Goal: Find specific page/section: Find specific page/section

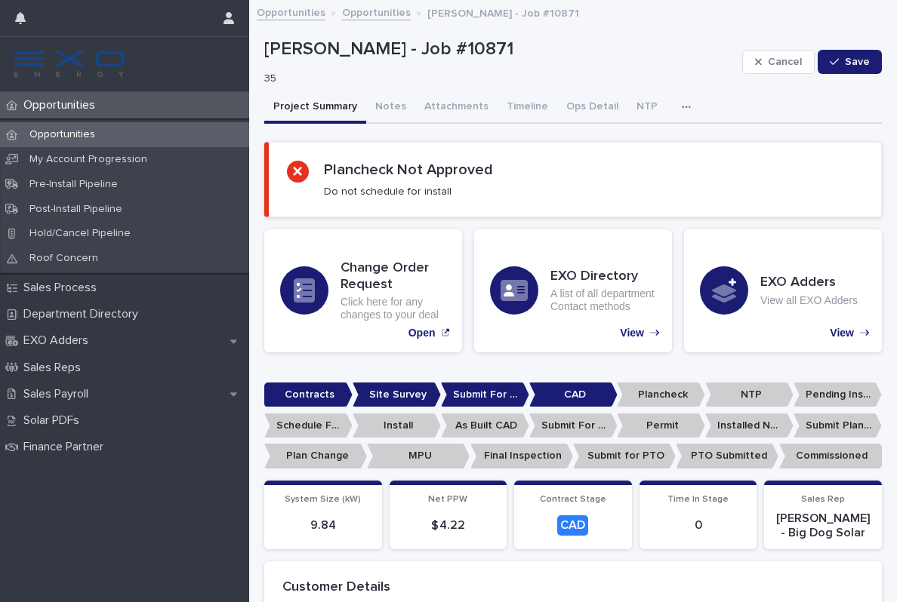
click at [72, 108] on p "Opportunities" at bounding box center [62, 105] width 90 height 14
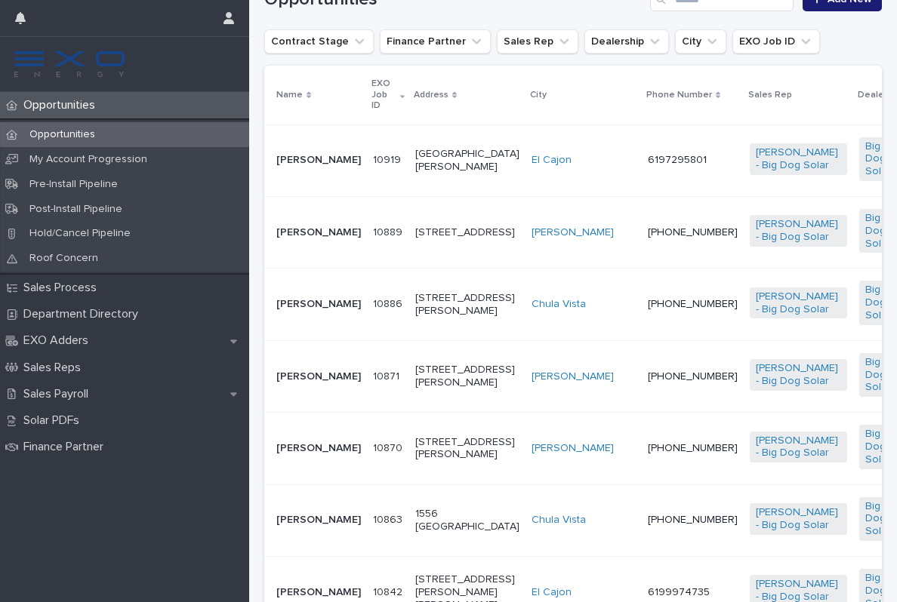
scroll to position [347, 0]
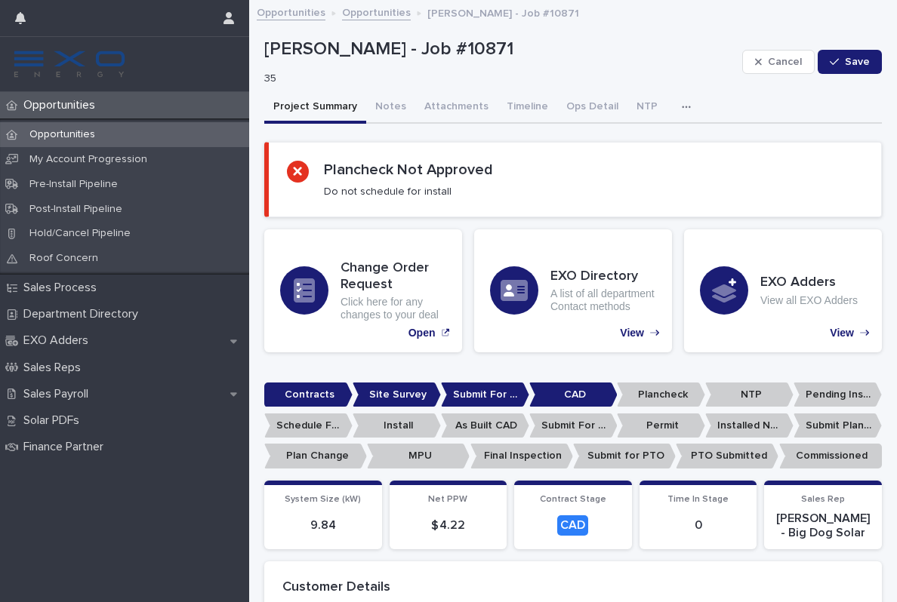
click at [66, 101] on p "Opportunities" at bounding box center [62, 105] width 90 height 14
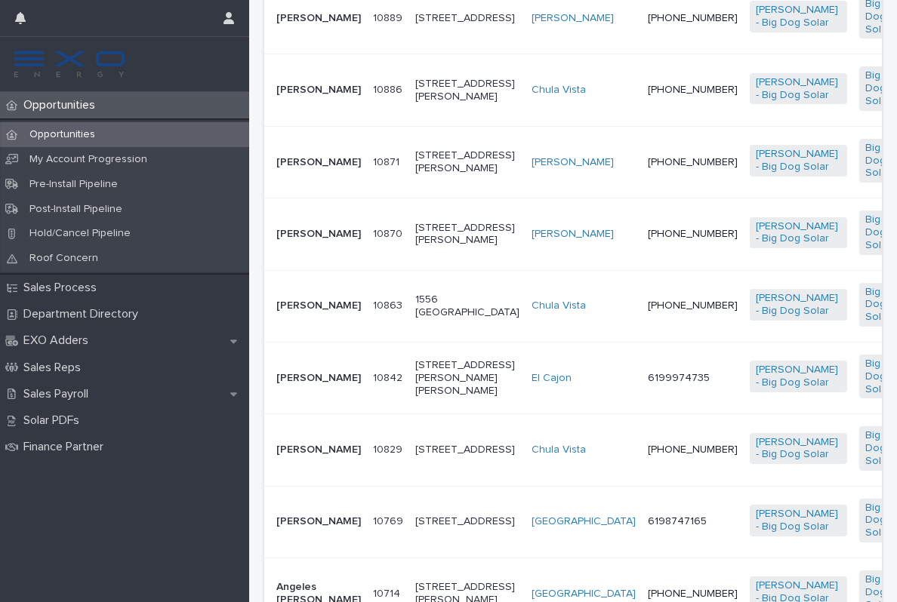
scroll to position [570, 0]
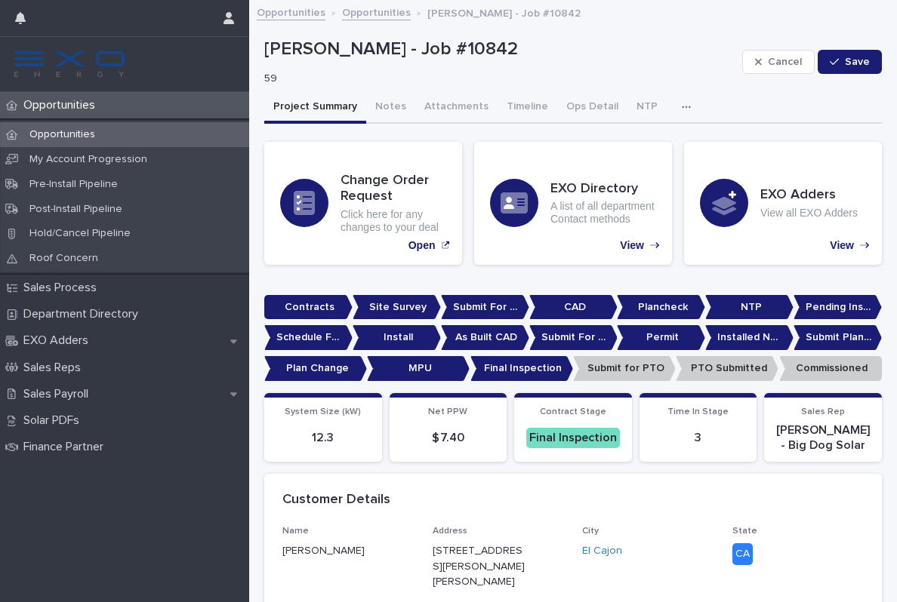
click at [69, 109] on p "Opportunities" at bounding box center [62, 105] width 90 height 14
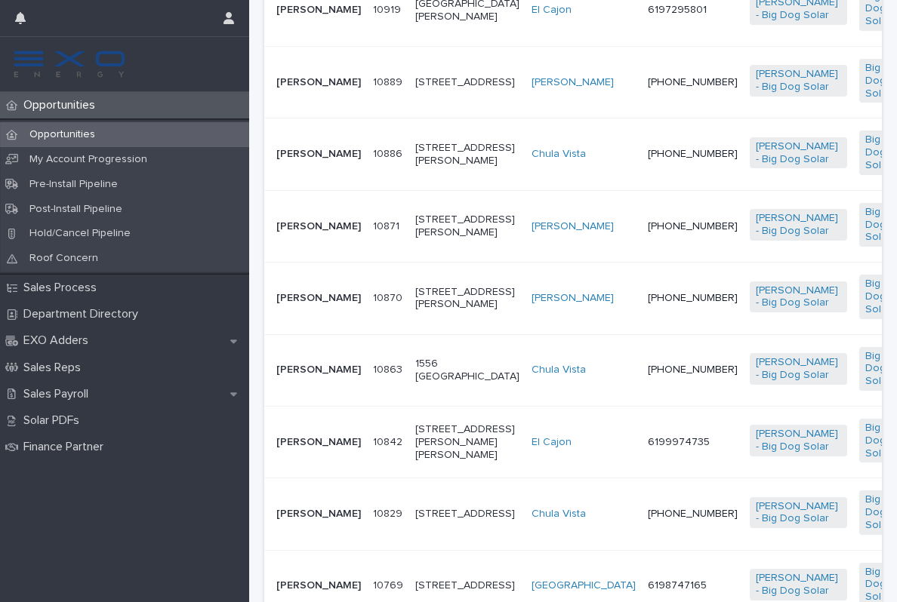
scroll to position [496, 0]
click at [76, 396] on p "Sales Payroll" at bounding box center [58, 394] width 83 height 14
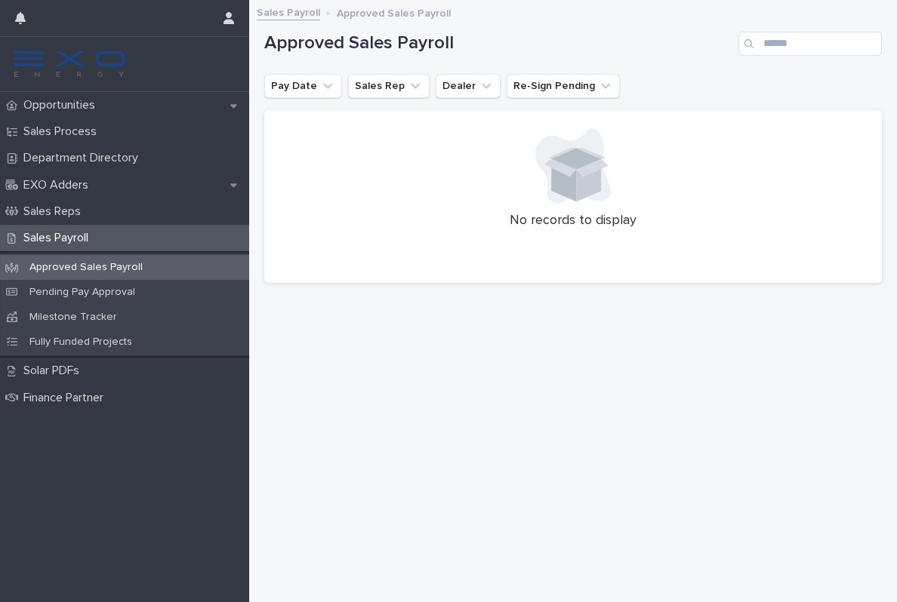
click at [60, 263] on p "Approved Sales Payroll" at bounding box center [85, 267] width 137 height 13
click at [65, 301] on div "Pending Pay Approval" at bounding box center [124, 292] width 249 height 25
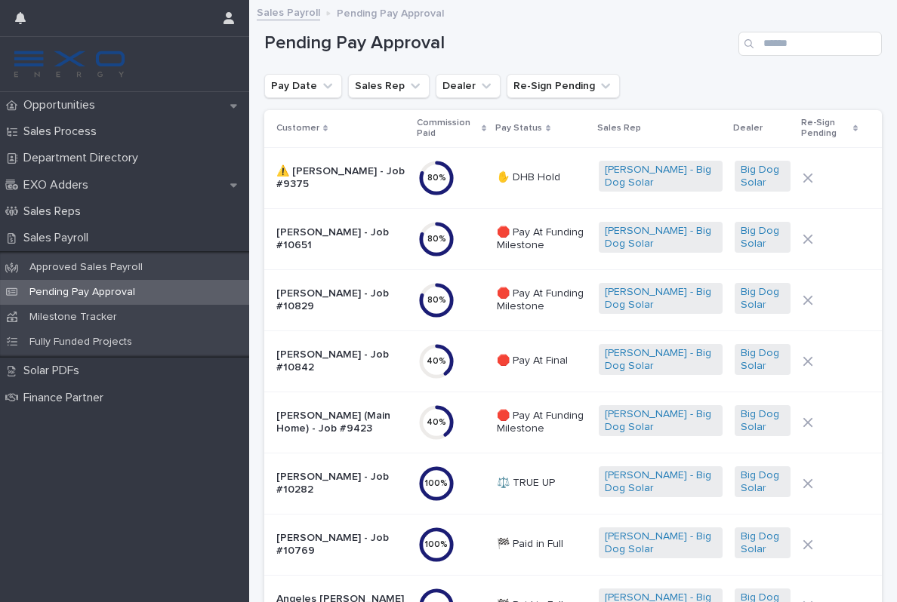
click at [547, 477] on p "⚖️ TRUE UP" at bounding box center [542, 483] width 90 height 13
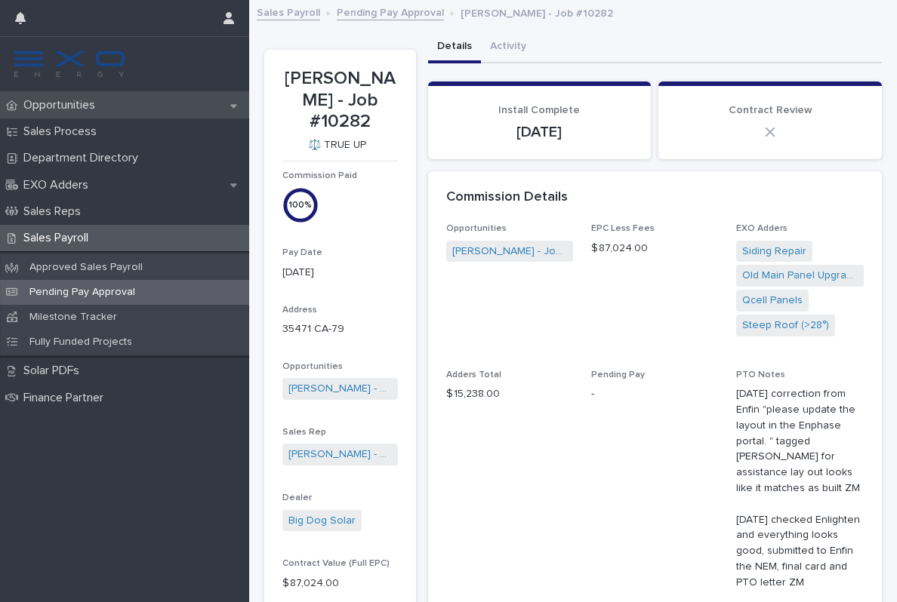
click at [72, 110] on p "Opportunities" at bounding box center [62, 105] width 90 height 14
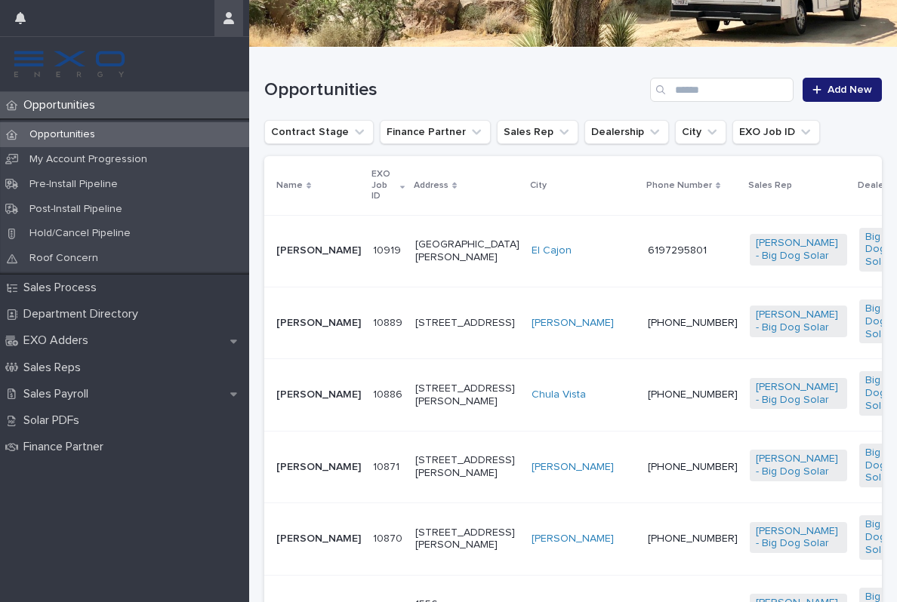
scroll to position [257, 0]
